Goal: Navigation & Orientation: Find specific page/section

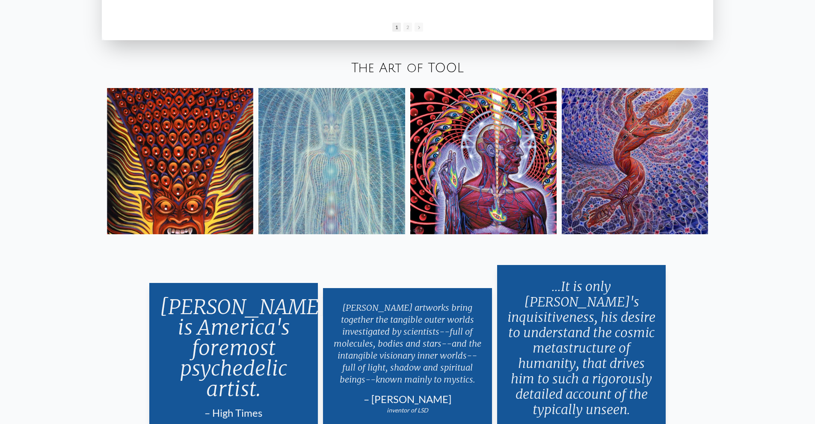
scroll to position [1727, 0]
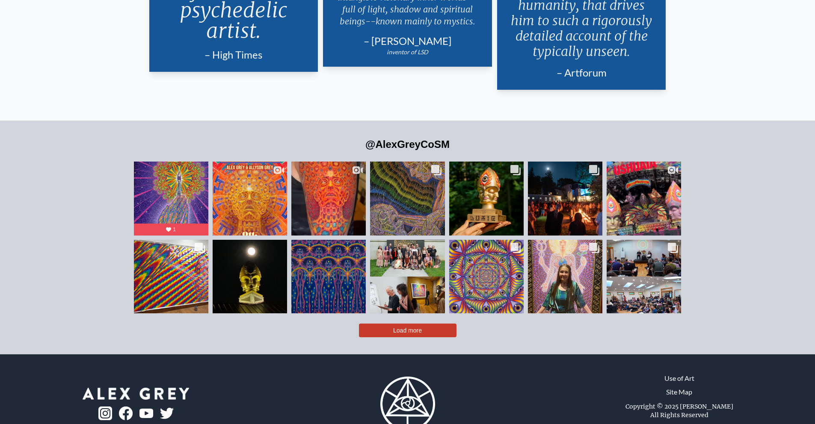
click at [386, 324] on button "Load more" at bounding box center [408, 331] width 98 height 14
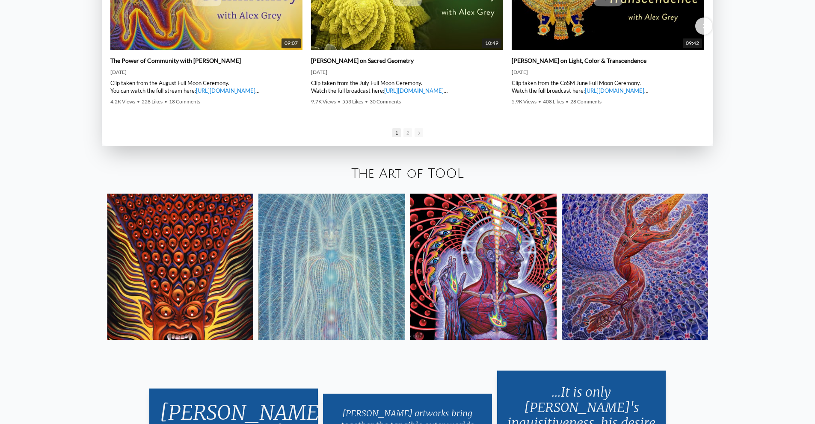
scroll to position [1622, 0]
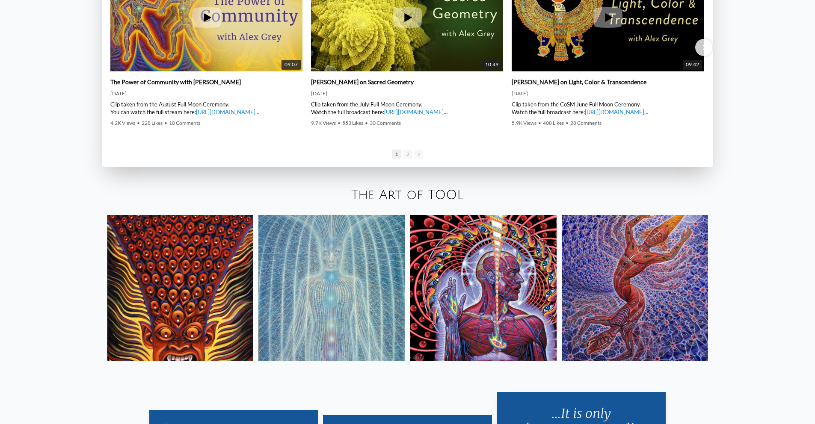
click at [333, 276] on img at bounding box center [331, 288] width 146 height 146
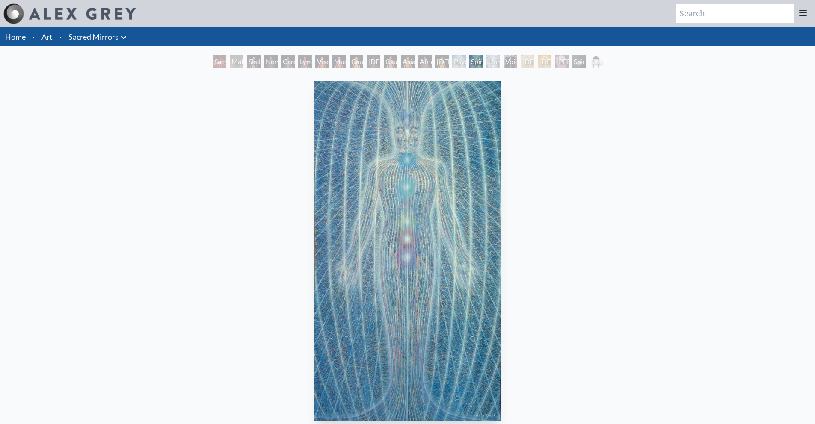
click at [52, 35] on link "Art" at bounding box center [46, 37] width 11 height 12
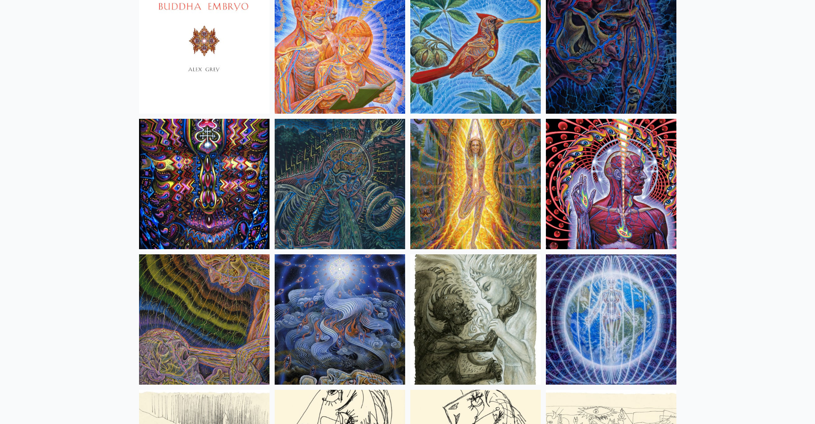
scroll to position [5288, 0]
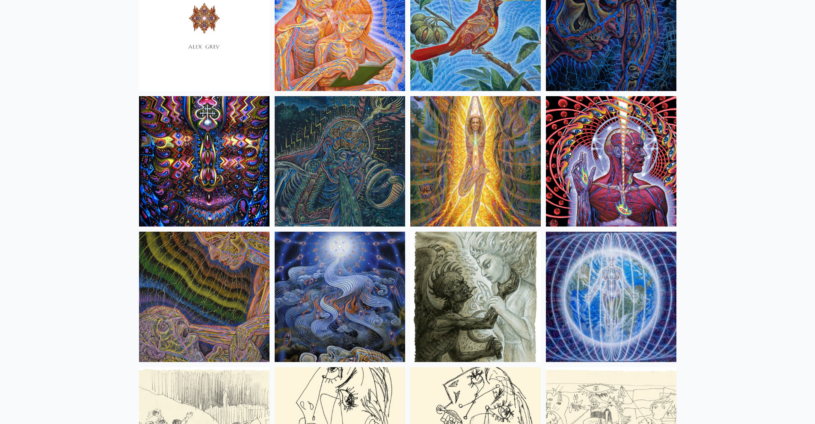
click at [332, 299] on img at bounding box center [340, 297] width 130 height 130
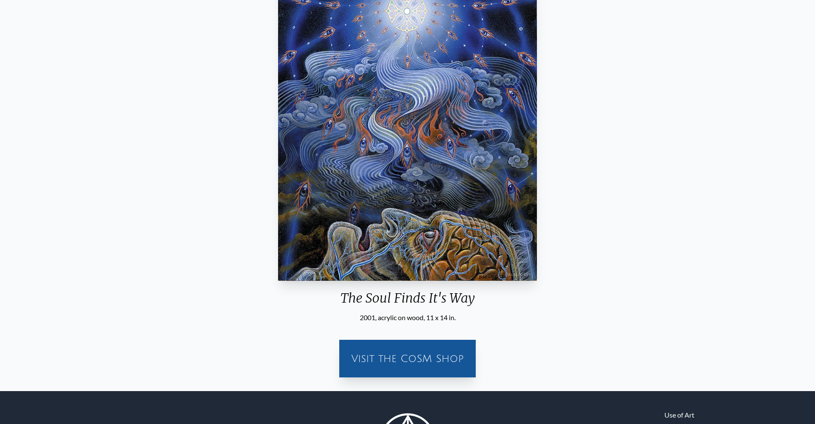
scroll to position [143, 0]
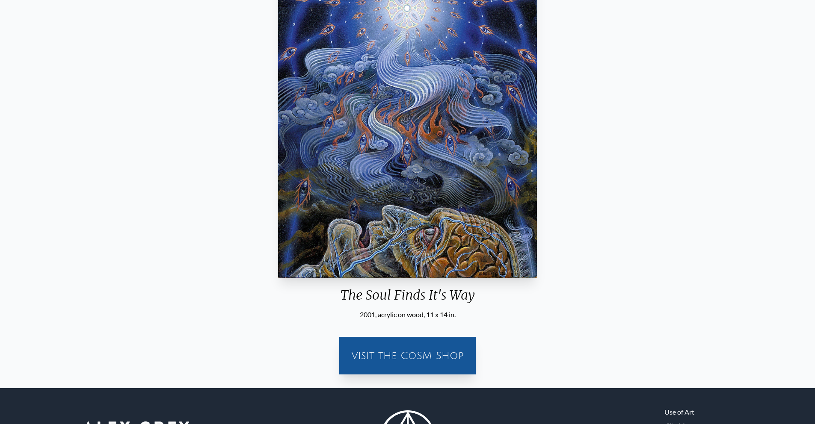
click at [405, 356] on div "Visit the CoSM Shop" at bounding box center [407, 355] width 126 height 27
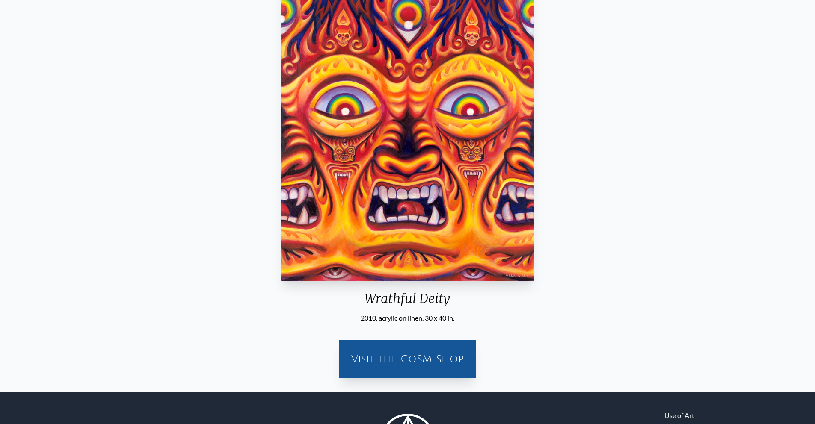
scroll to position [133, 0]
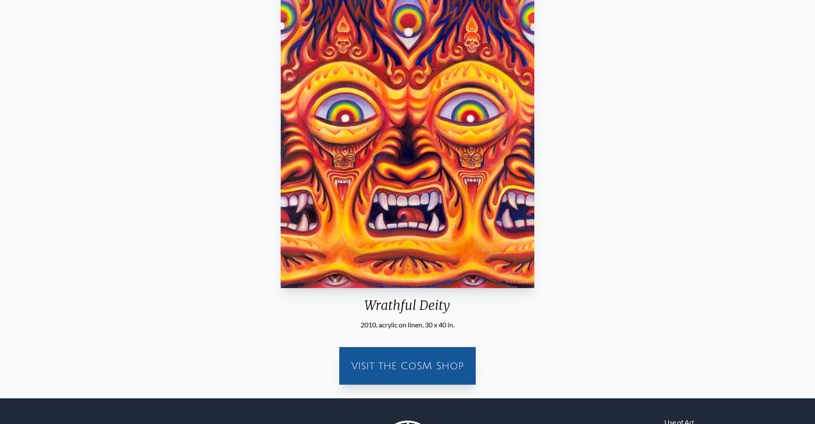
click at [376, 379] on div "Visit the CoSM Shop" at bounding box center [407, 366] width 126 height 27
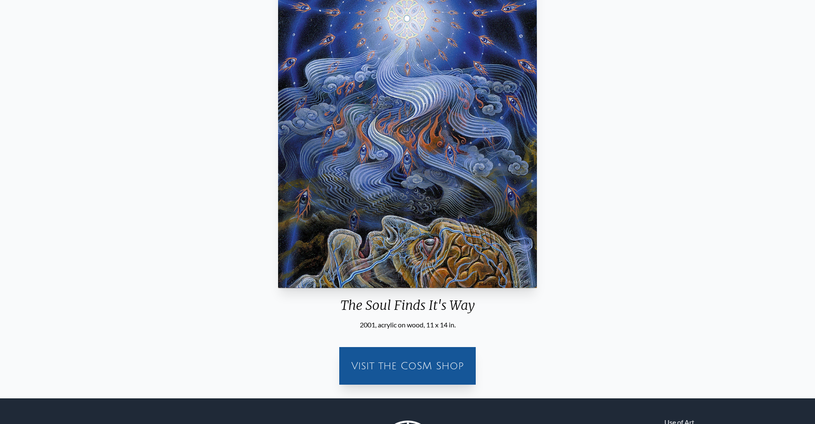
click at [385, 366] on div "Visit the CoSM Shop" at bounding box center [407, 366] width 126 height 27
